Goal: Contribute content: Add original content to the website for others to see

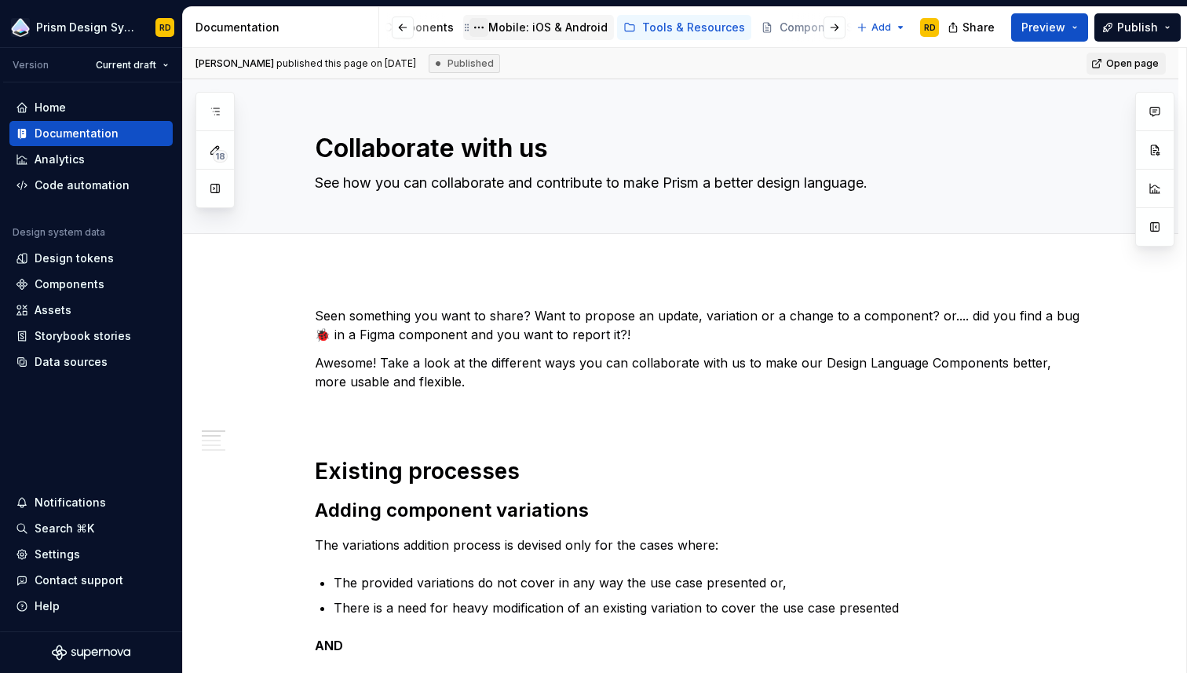
scroll to position [0, 278]
click at [897, 24] on html "Prism Design System RD Version Current draft Home Documentation Analytics Code …" at bounding box center [593, 336] width 1187 height 673
click at [900, 82] on div "New group" at bounding box center [933, 83] width 102 height 16
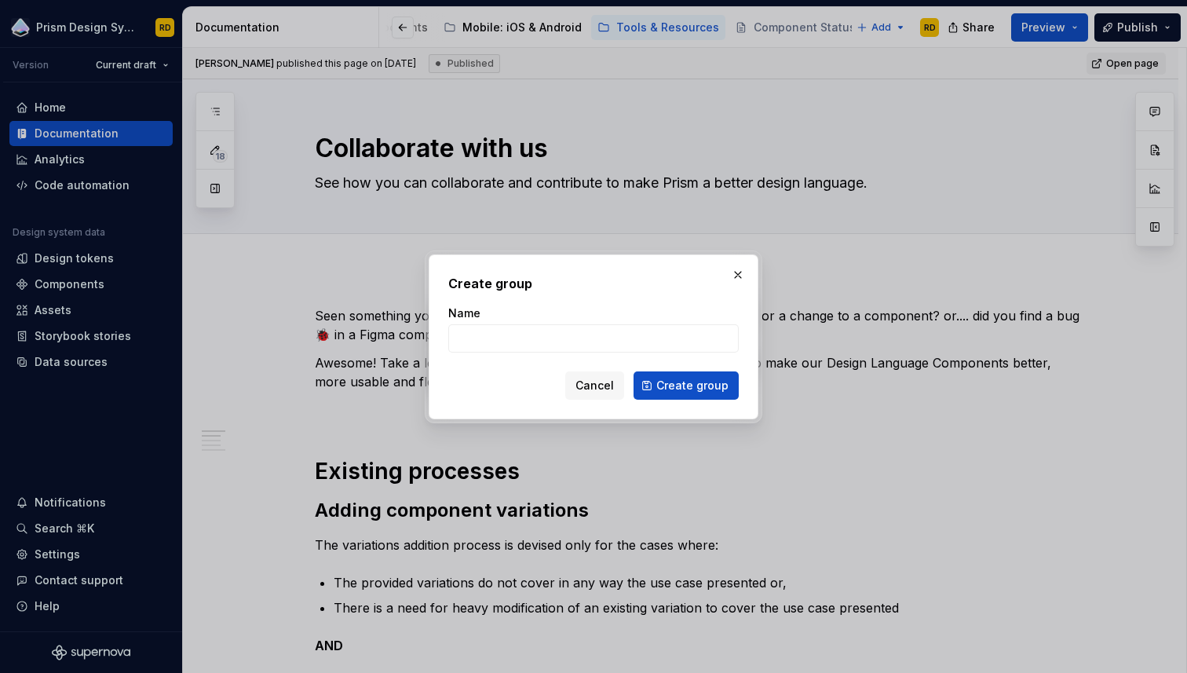
type textarea "*"
type input "Releases"
click at [693, 381] on span "Create group" at bounding box center [692, 386] width 72 height 16
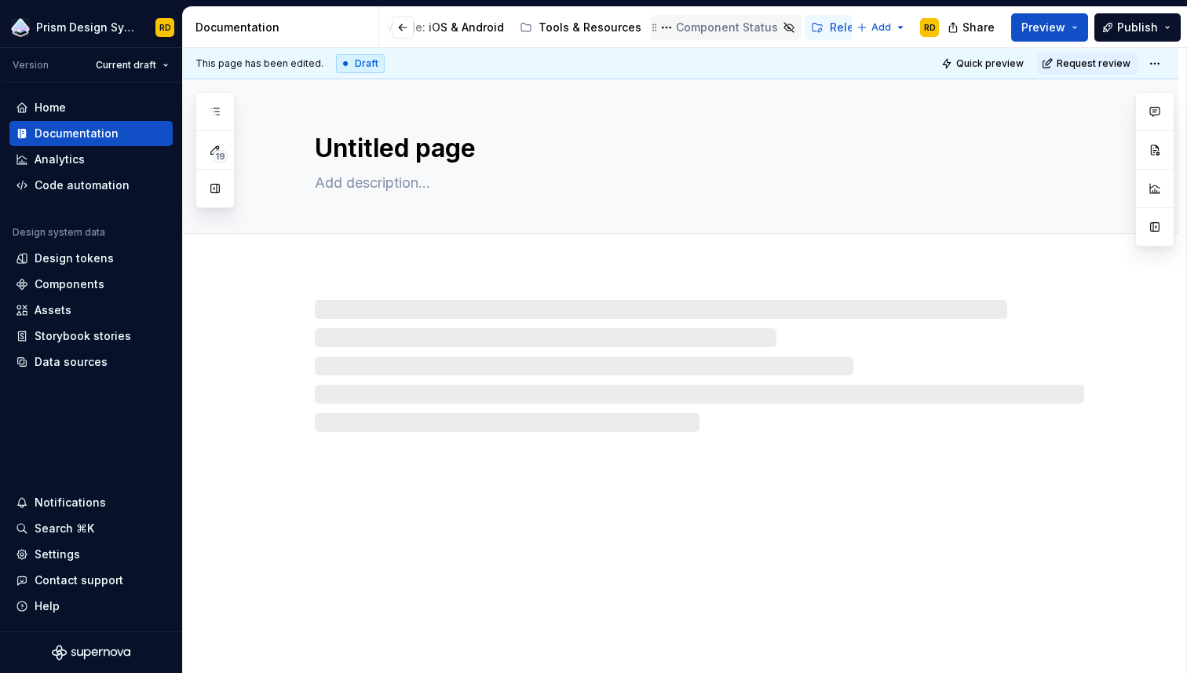
scroll to position [0, 359]
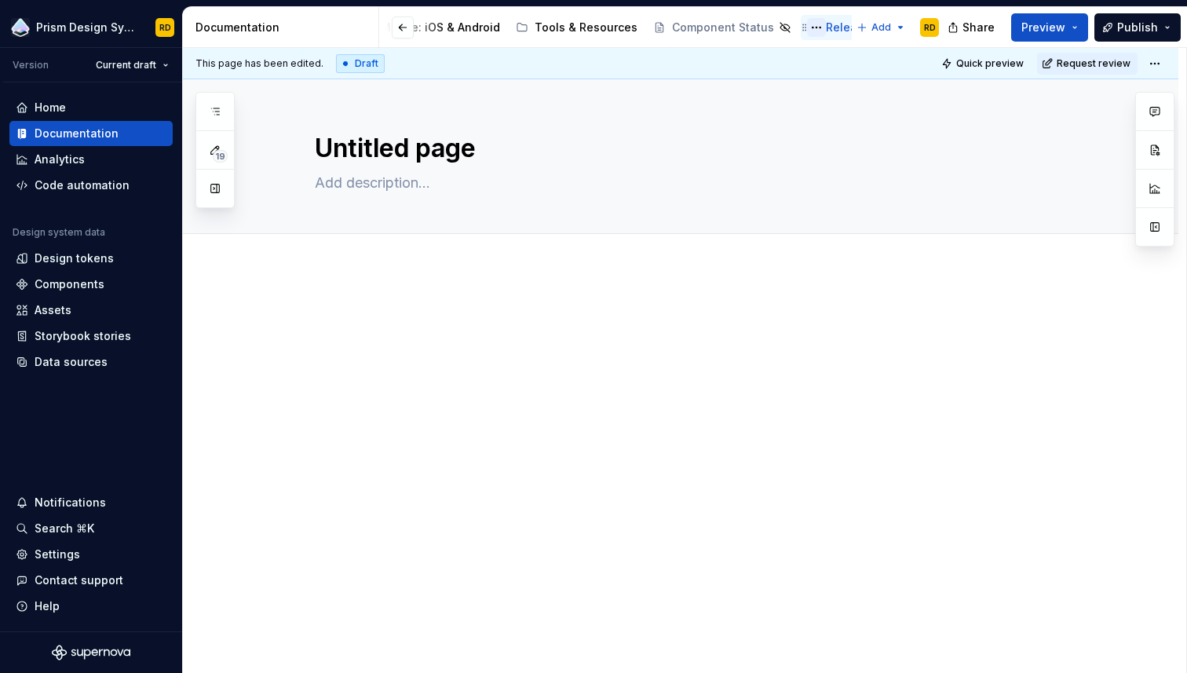
click at [807, 27] on button "Page tree" at bounding box center [816, 27] width 19 height 19
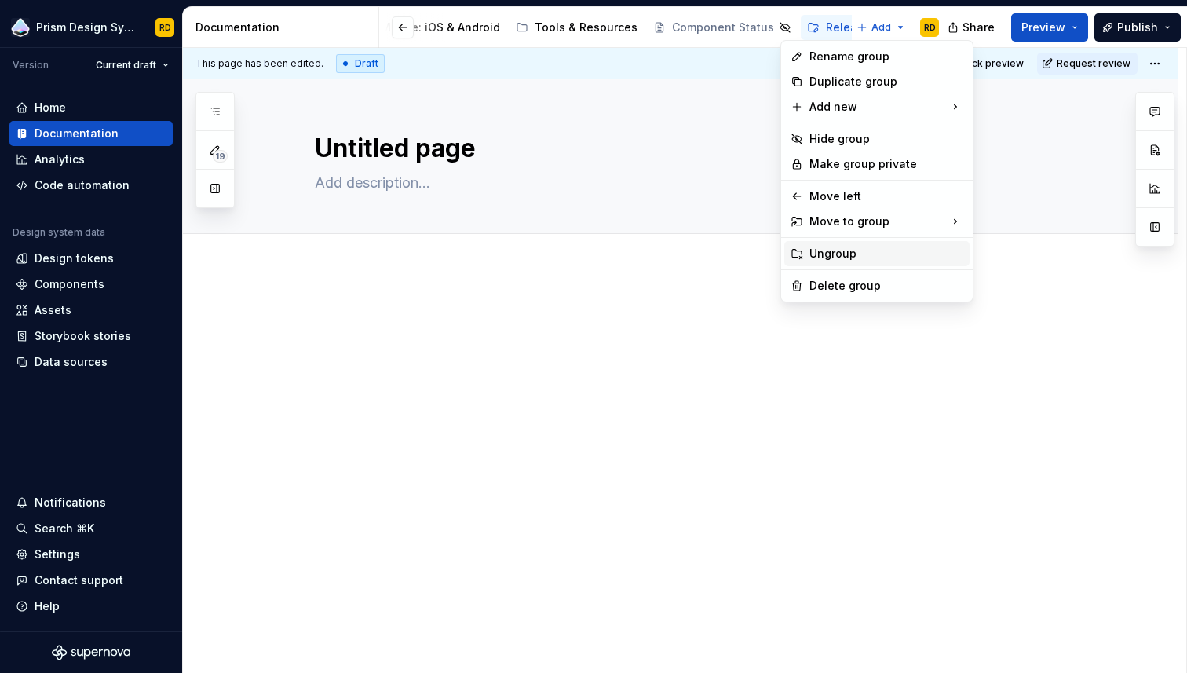
click at [835, 251] on div "Ungroup" at bounding box center [886, 254] width 154 height 16
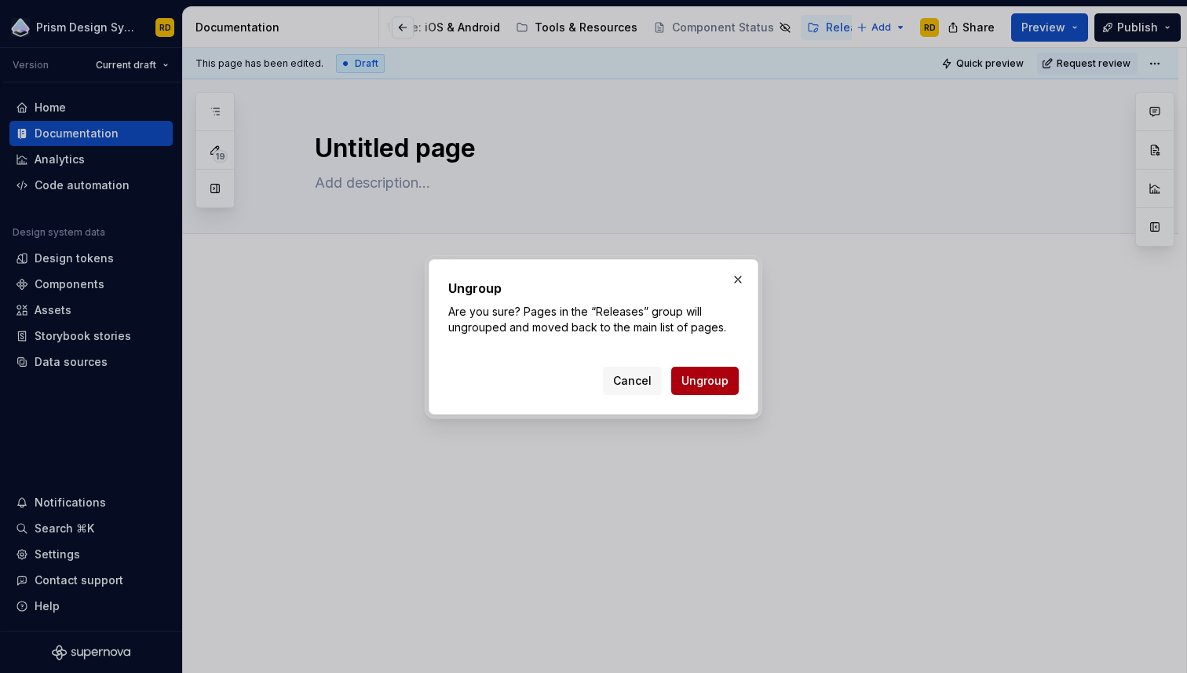
click at [705, 379] on span "Ungroup" at bounding box center [704, 381] width 47 height 16
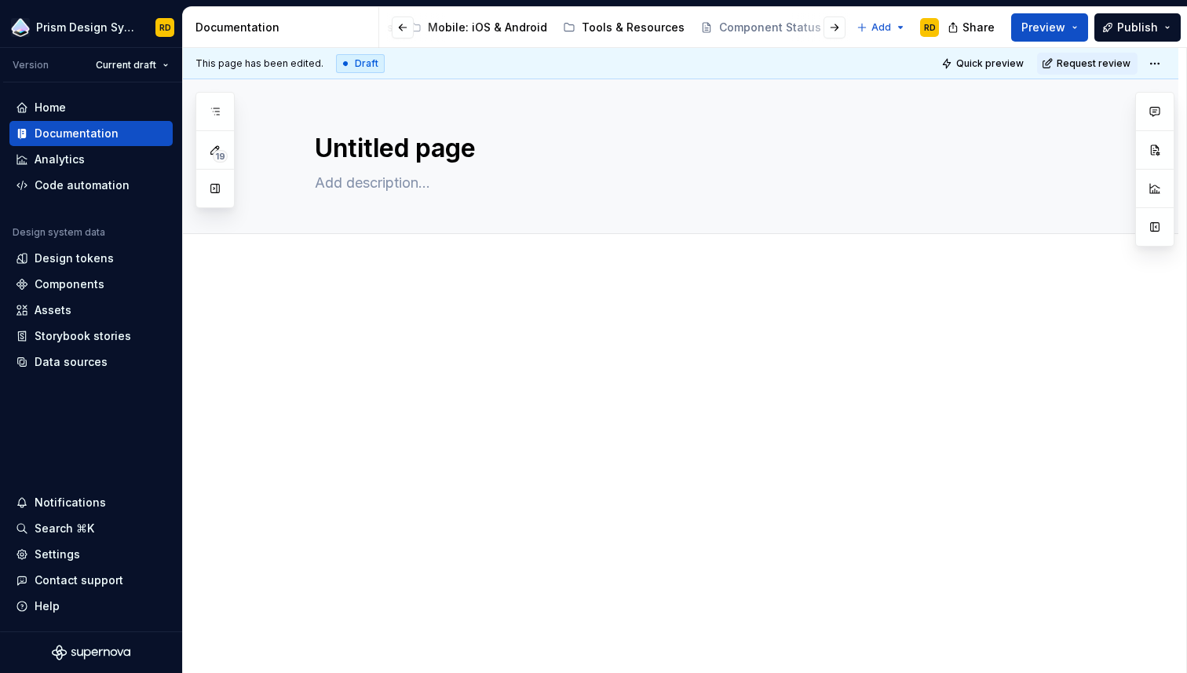
scroll to position [0, 384]
click at [809, 27] on div "Untitled page" at bounding box center [838, 28] width 75 height 16
click at [782, 28] on button "Page tree" at bounding box center [791, 27] width 19 height 19
type textarea "*"
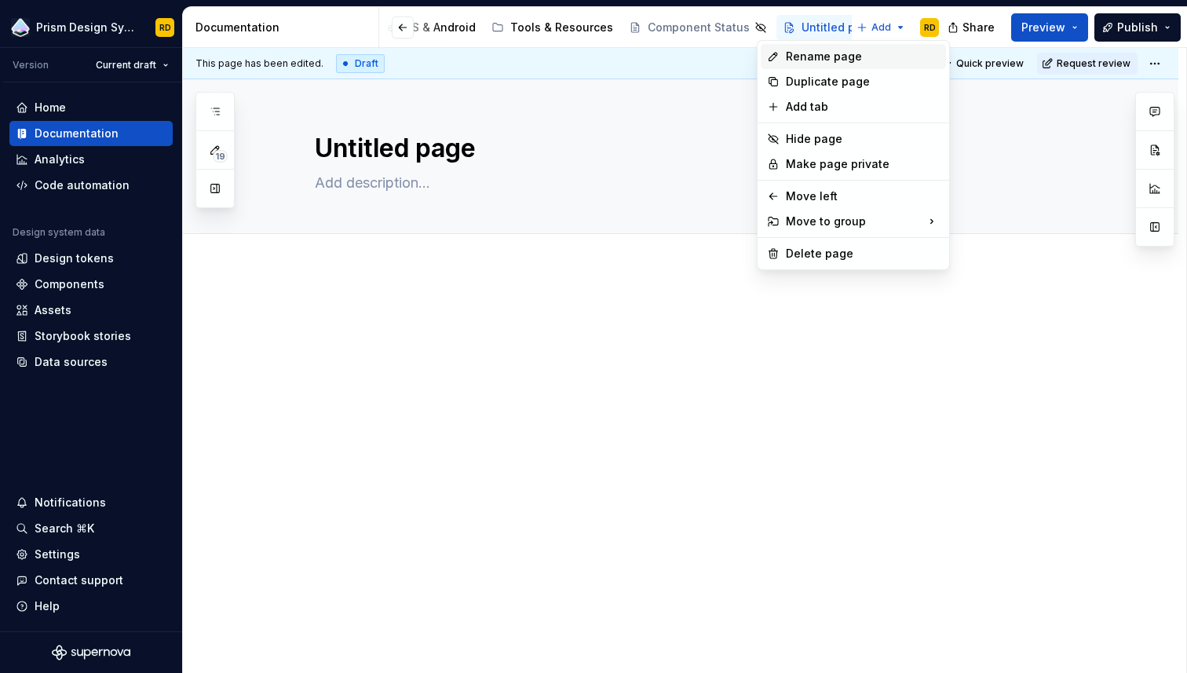
click at [793, 56] on div "Rename page" at bounding box center [863, 57] width 154 height 16
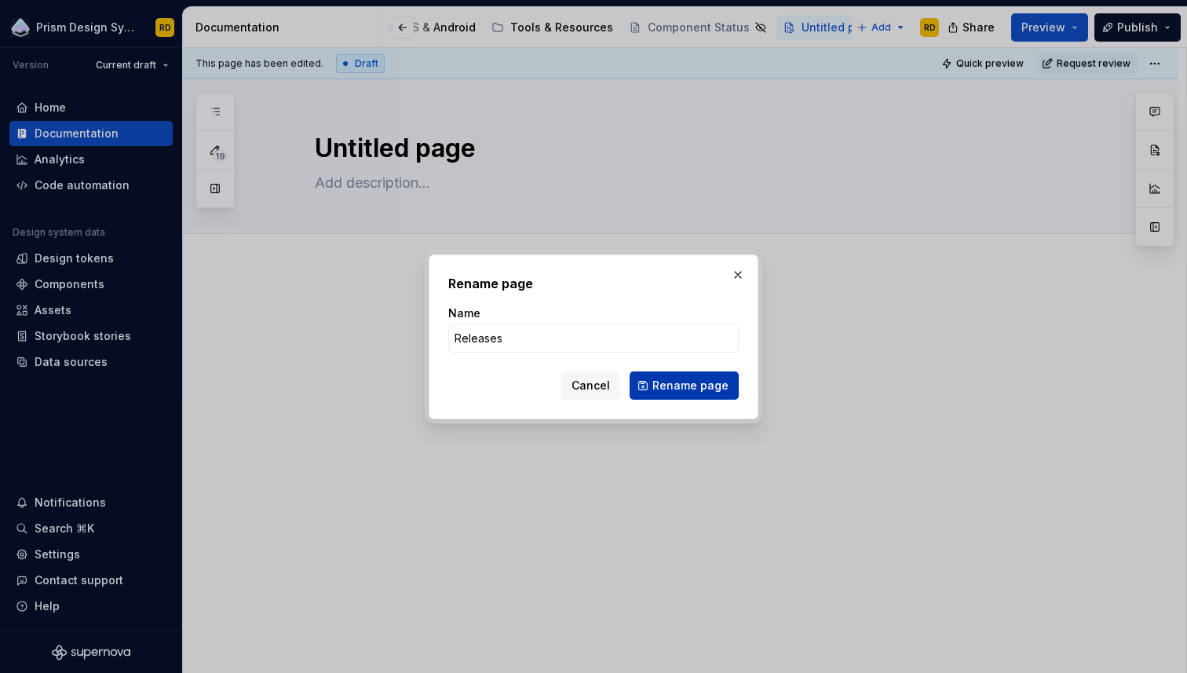
type input "Releases"
click at [677, 398] on button "Rename page" at bounding box center [683, 385] width 109 height 28
type textarea "*"
type textarea "Releases"
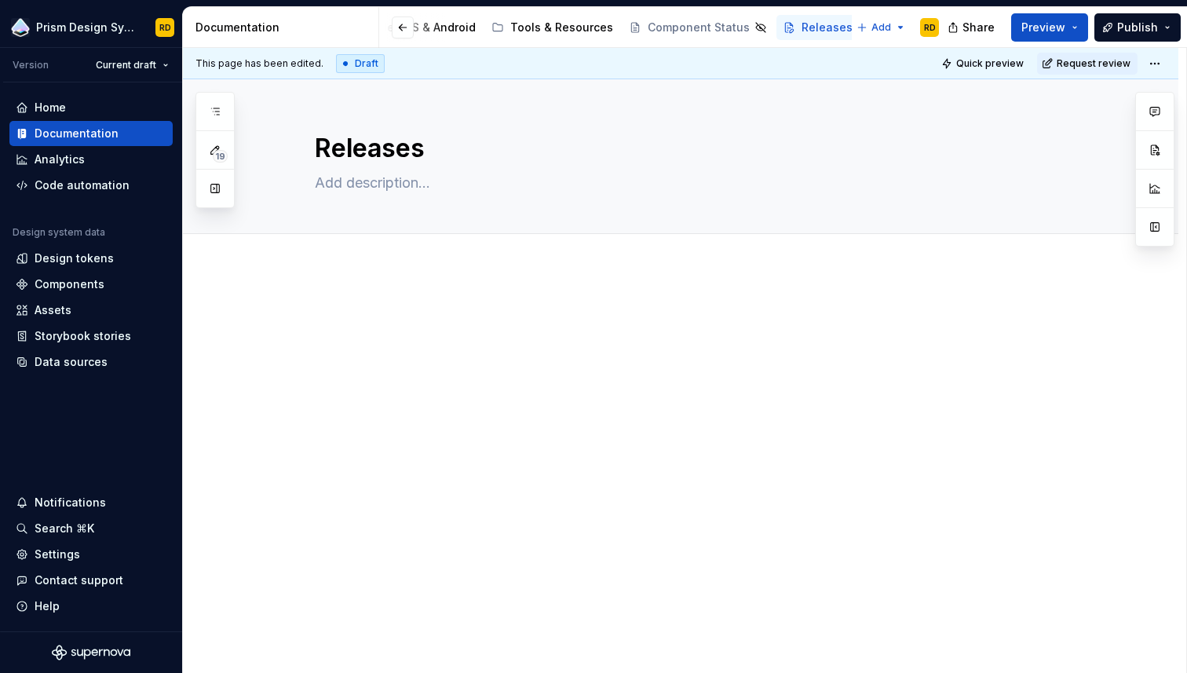
scroll to position [0, 359]
click at [391, 191] on textarea at bounding box center [696, 182] width 769 height 25
paste textarea "If there is a massive change that affects multiple components, that should affe…"
type textarea "*"
type textarea "If there is a massive change that affects multiple components, that should affe…"
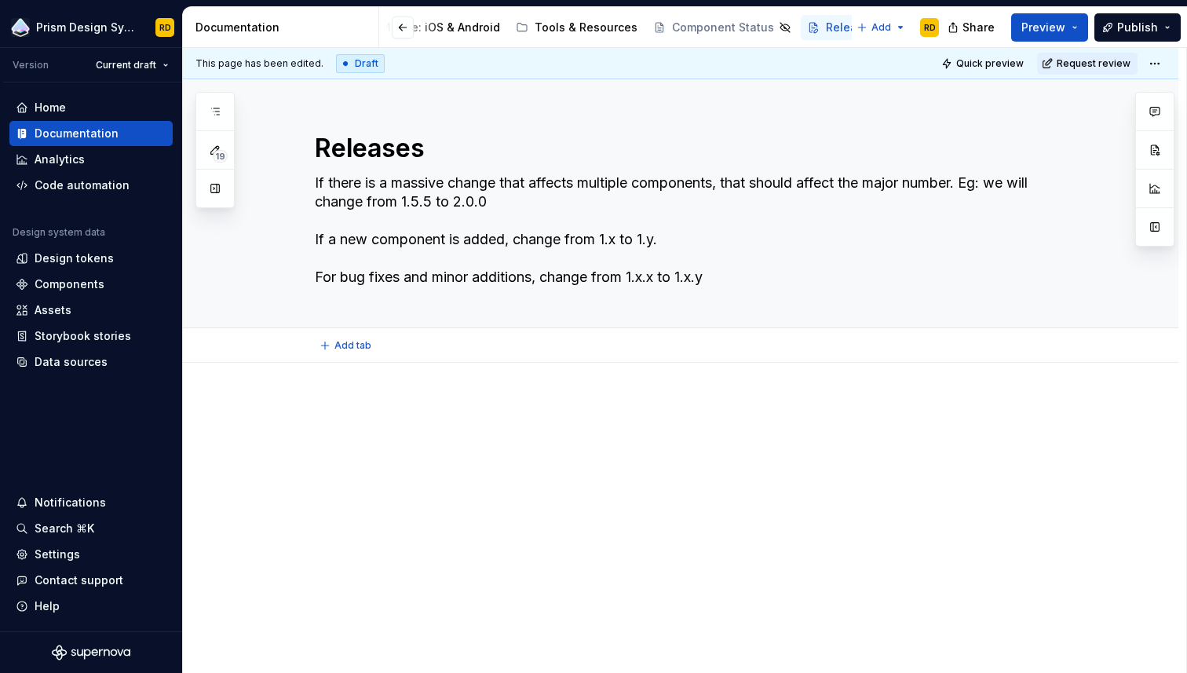
type textarea "*"
type textarea "If there is a massive change that affects multiple components, that should affe…"
click at [388, 346] on div "Add tab" at bounding box center [699, 345] width 769 height 22
click at [347, 395] on div at bounding box center [680, 522] width 995 height 318
click at [384, 443] on div at bounding box center [699, 430] width 769 height 60
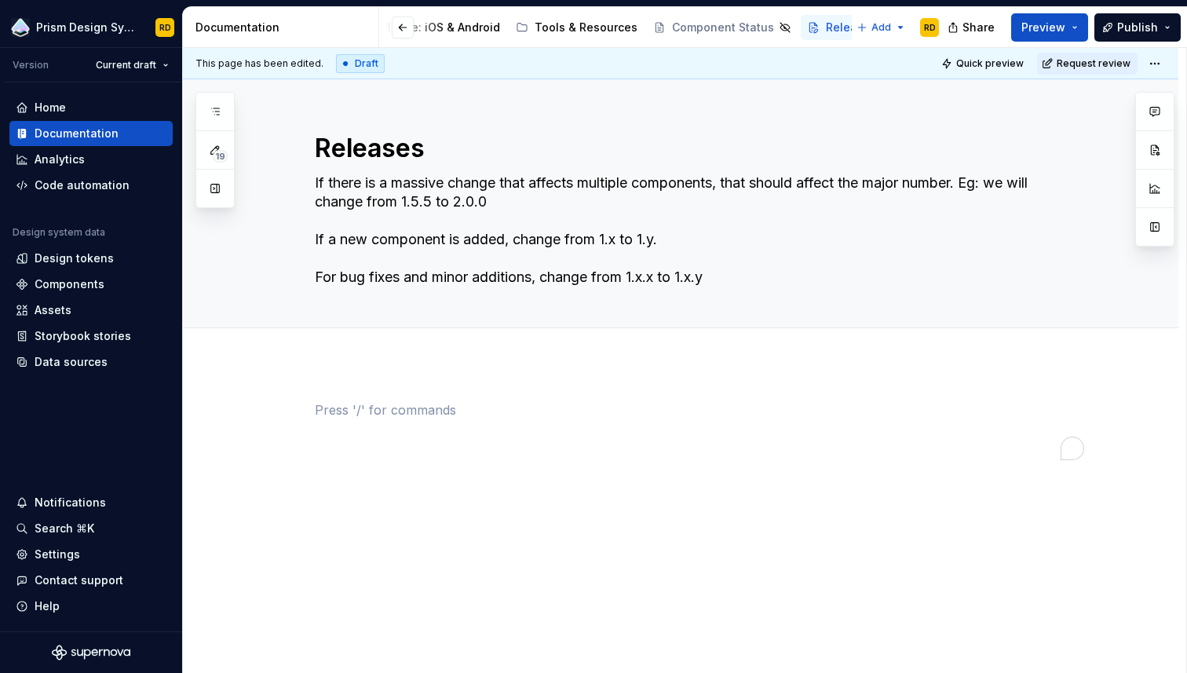
type textarea "*"
click at [410, 414] on p "To enrich screen reader interactions, please activate Accessibility in Grammarl…" at bounding box center [699, 409] width 769 height 19
click at [392, 410] on p "To enrich screen reader interactions, please activate Accessibility in Grammarl…" at bounding box center [699, 409] width 769 height 19
click at [367, 415] on p "To enrich screen reader interactions, please activate Accessibility in Grammarl…" at bounding box center [699, 409] width 769 height 19
click at [376, 412] on p "To enrich screen reader interactions, please activate Accessibility in Grammarl…" at bounding box center [699, 409] width 769 height 19
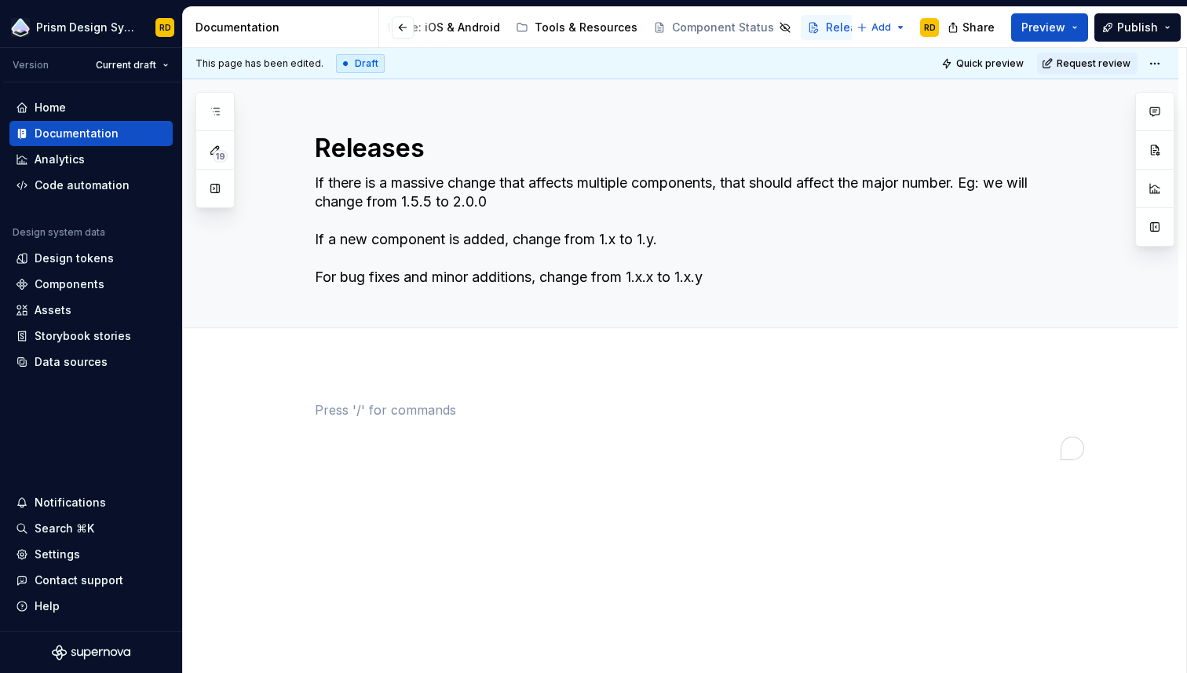
click at [392, 414] on p "To enrich screen reader interactions, please activate Accessibility in Grammarl…" at bounding box center [699, 409] width 769 height 19
click at [411, 409] on p "To enrich screen reader interactions, please activate Accessibility in Grammarl…" at bounding box center [699, 409] width 769 height 19
click at [1045, 24] on span "Preview" at bounding box center [1043, 28] width 44 height 16
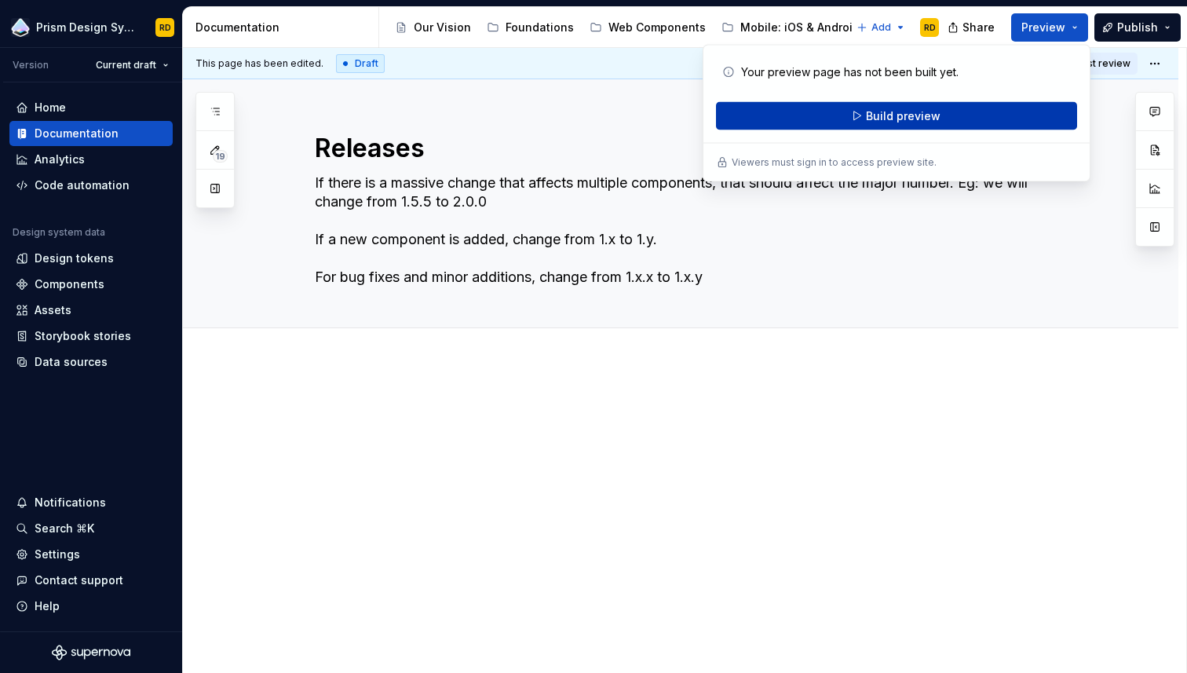
click at [910, 113] on span "Build preview" at bounding box center [903, 116] width 75 height 16
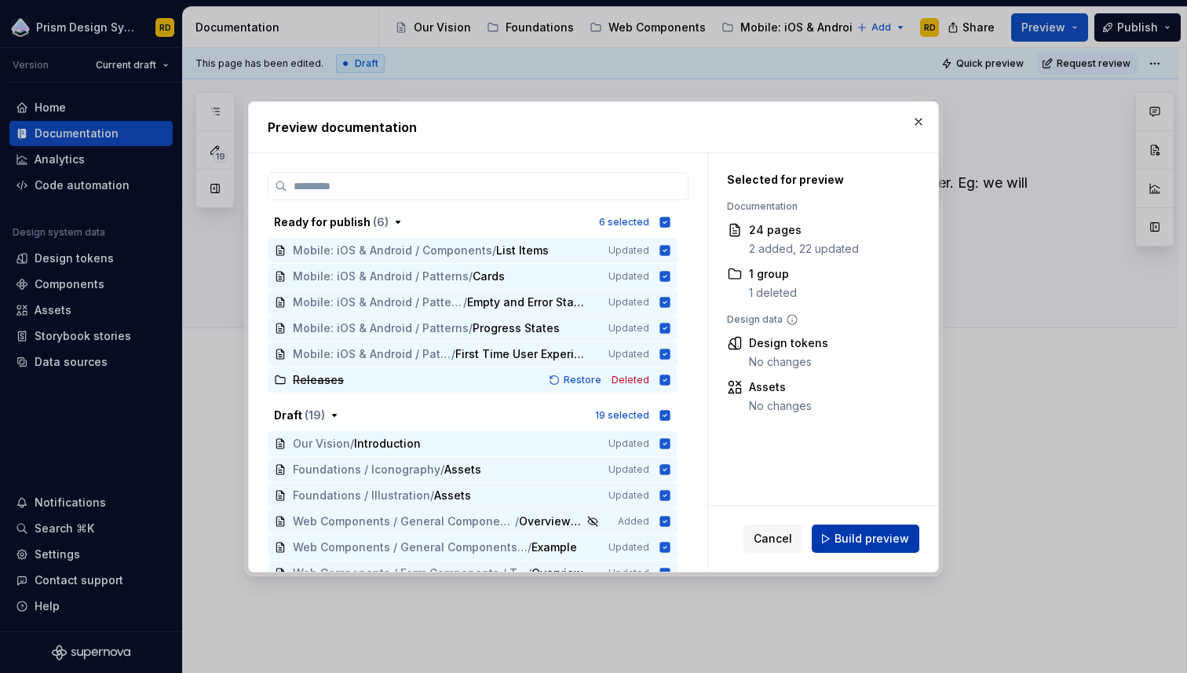
click at [869, 535] on span "Build preview" at bounding box center [871, 539] width 75 height 16
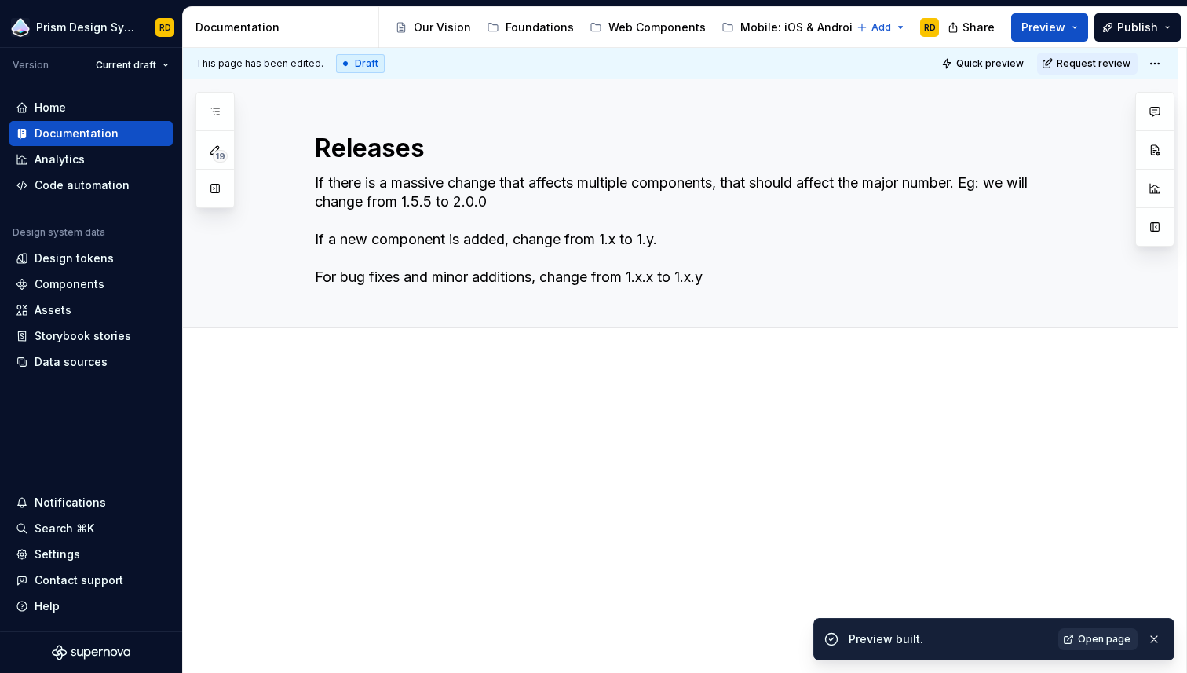
click at [1096, 635] on span "Open page" at bounding box center [1104, 639] width 53 height 13
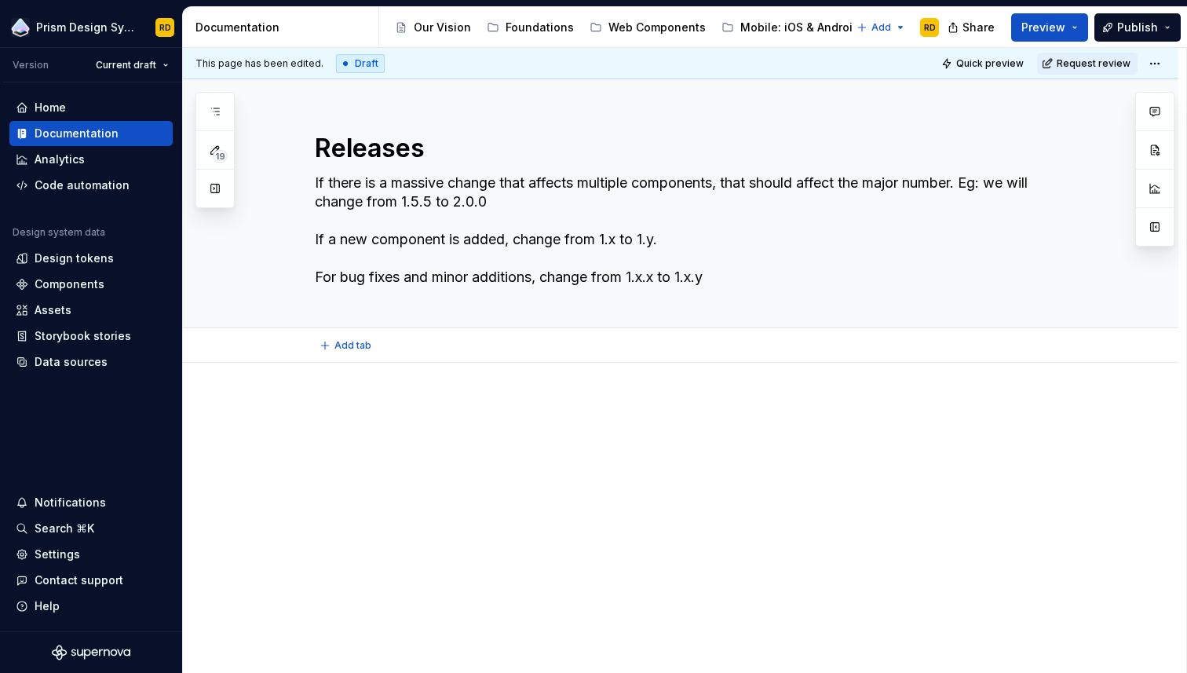
type textarea "*"
